Goal: Navigation & Orientation: Go to known website

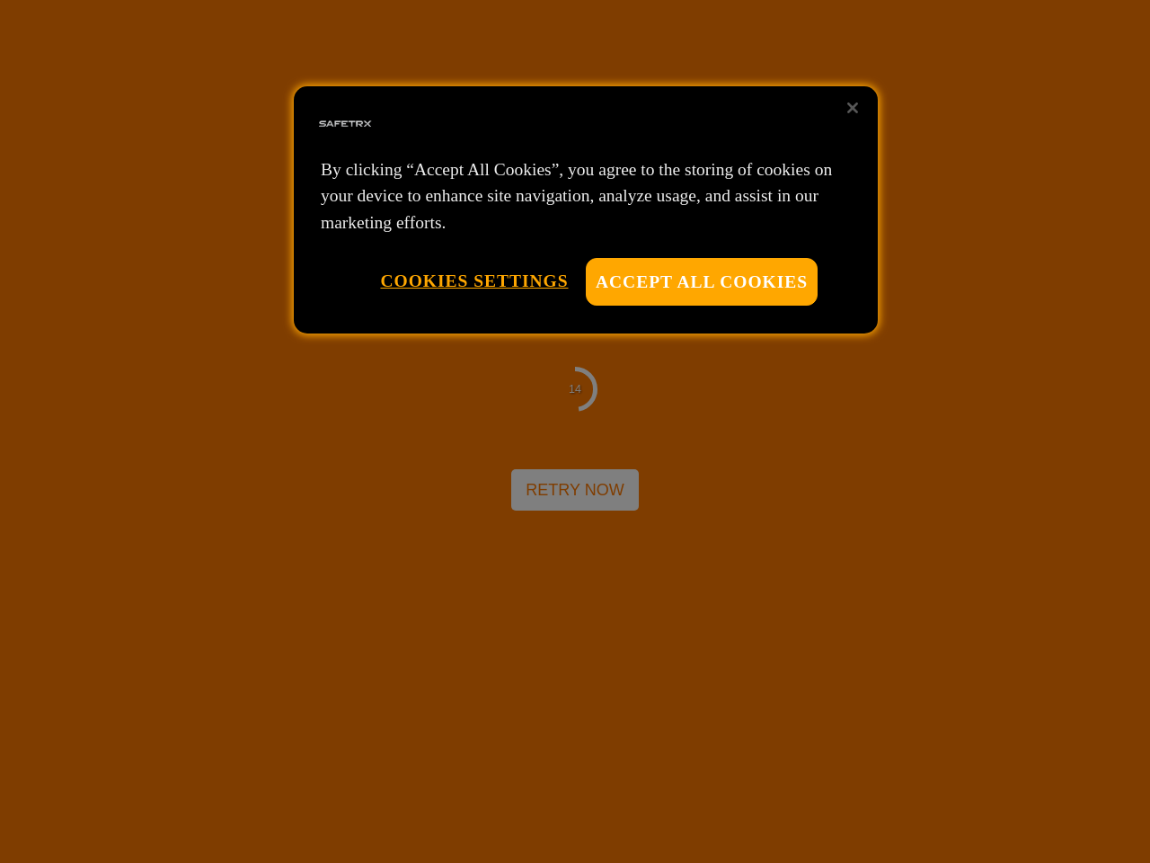
click at [575, 431] on div at bounding box center [575, 431] width 1150 height 863
click at [702, 281] on button "Accept All Cookies" at bounding box center [702, 282] width 232 height 48
click at [474, 280] on button "Cookies Settings" at bounding box center [474, 281] width 188 height 46
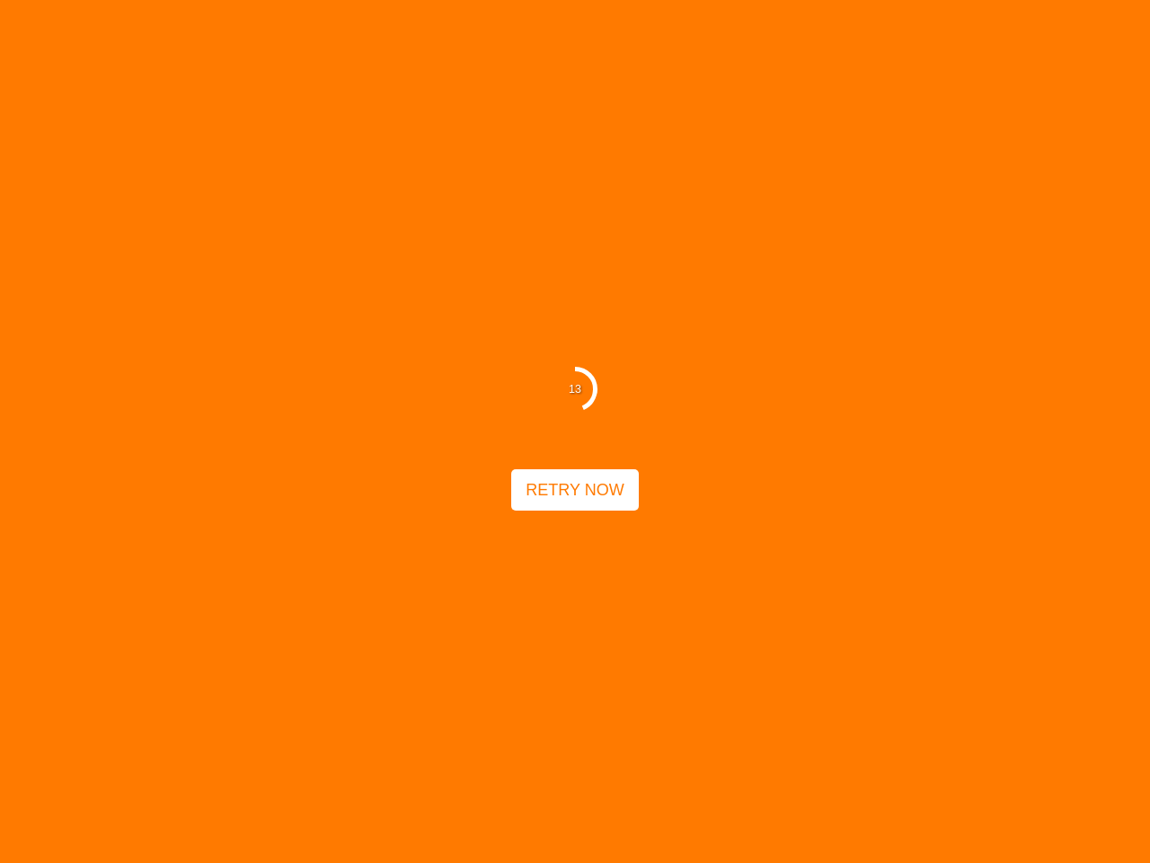
click at [853, 108] on div "13 Retry Now" at bounding box center [575, 431] width 1150 height 863
